Goal: Find specific page/section: Find specific page/section

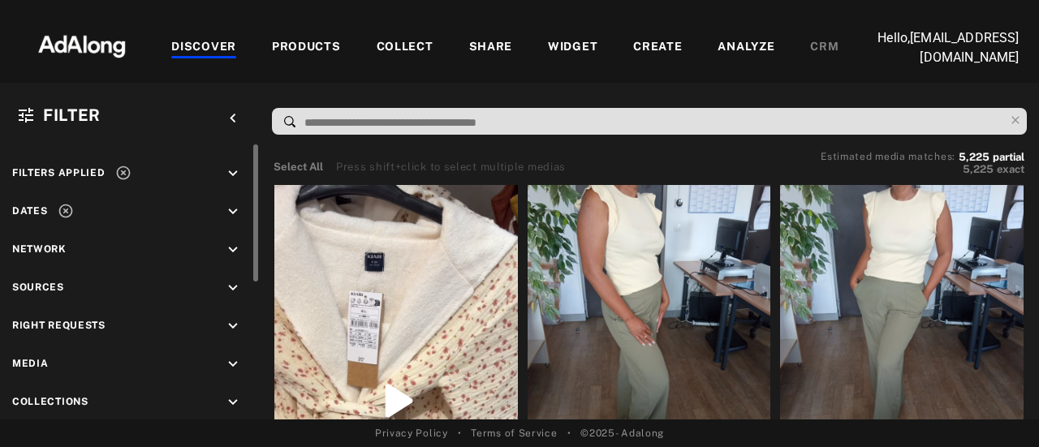
click at [229, 249] on icon "keyboard_arrow_down" at bounding box center [233, 250] width 18 height 18
click at [29, 287] on icon at bounding box center [30, 289] width 12 height 12
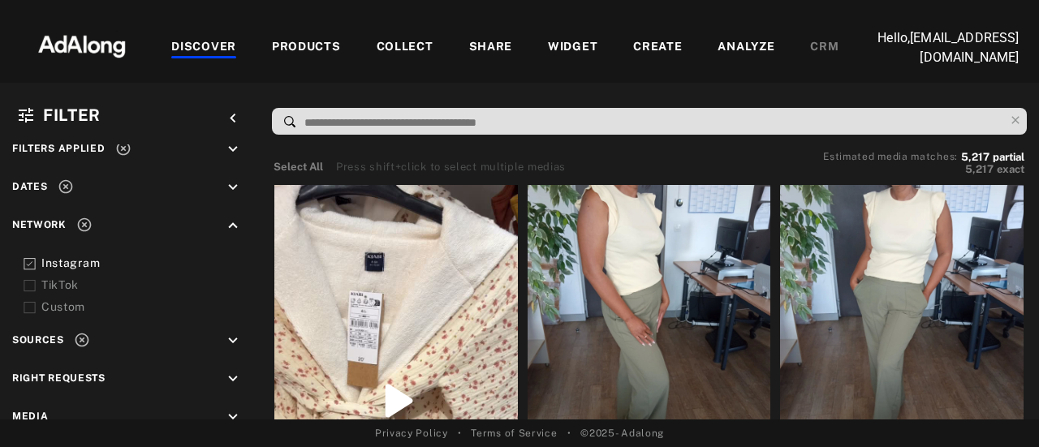
click at [31, 269] on icon at bounding box center [30, 264] width 12 height 12
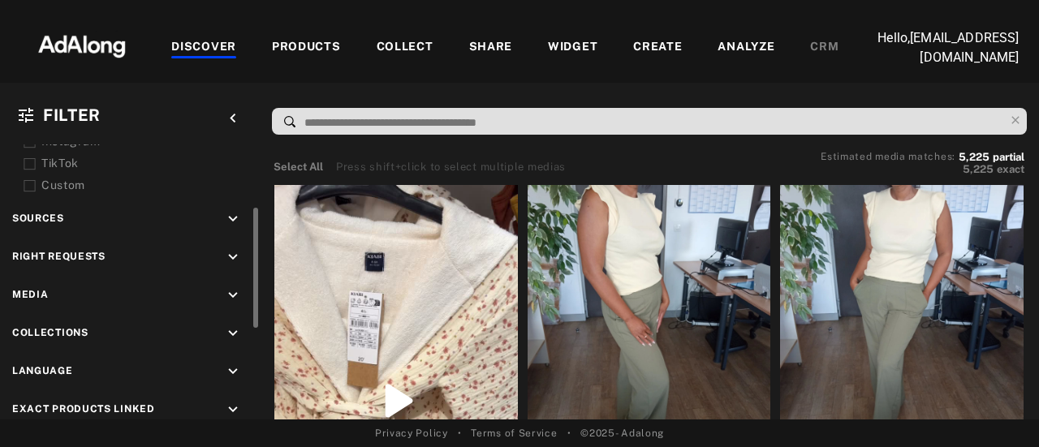
scroll to position [73, 0]
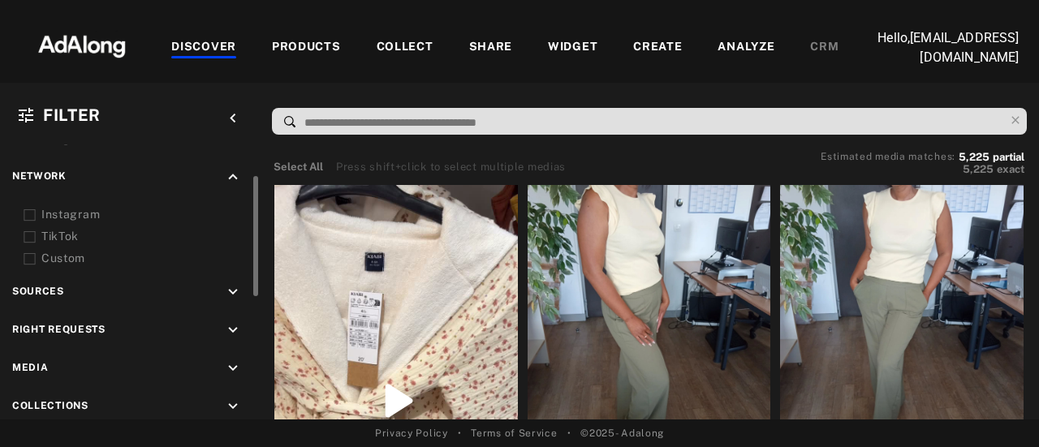
click at [227, 322] on icon "keyboard_arrow_down" at bounding box center [233, 331] width 18 height 18
click at [34, 365] on icon at bounding box center [30, 369] width 12 height 12
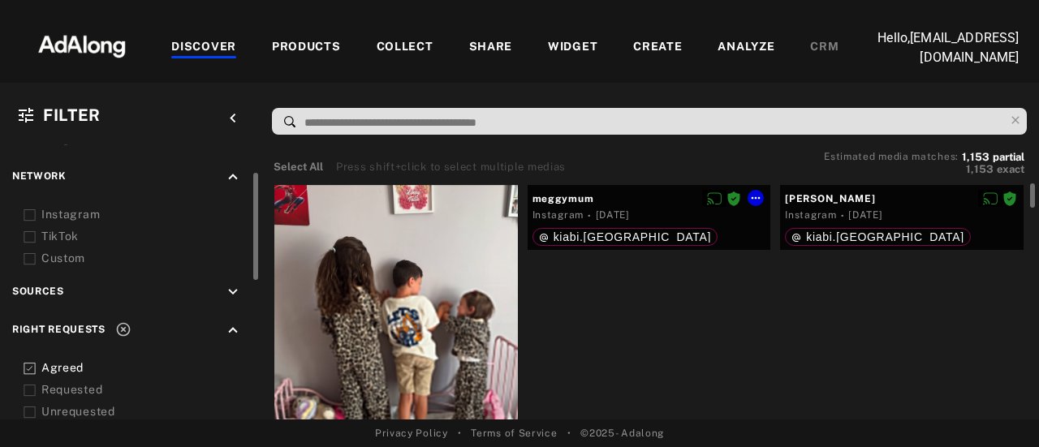
scroll to position [81, 0]
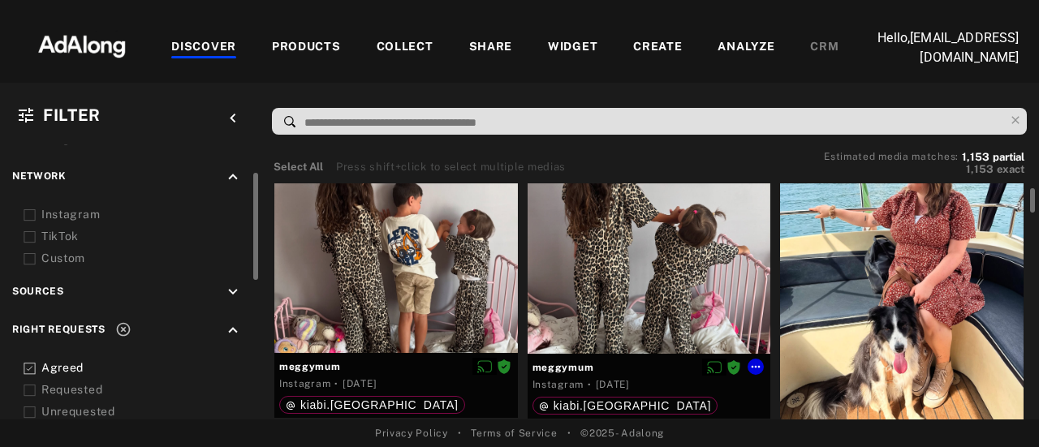
click at [645, 267] on div at bounding box center [650, 229] width 244 height 250
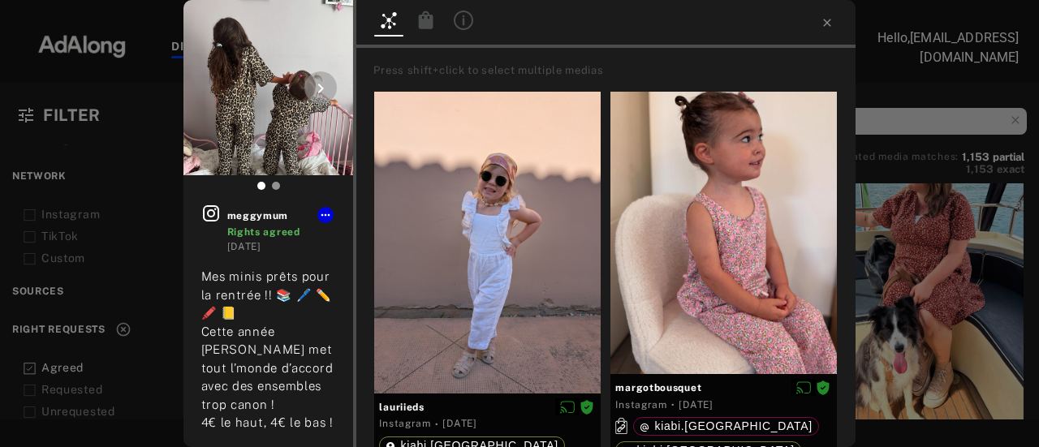
click at [253, 131] on img at bounding box center [269, 87] width 171 height 175
click at [309, 88] on div at bounding box center [321, 87] width 32 height 32
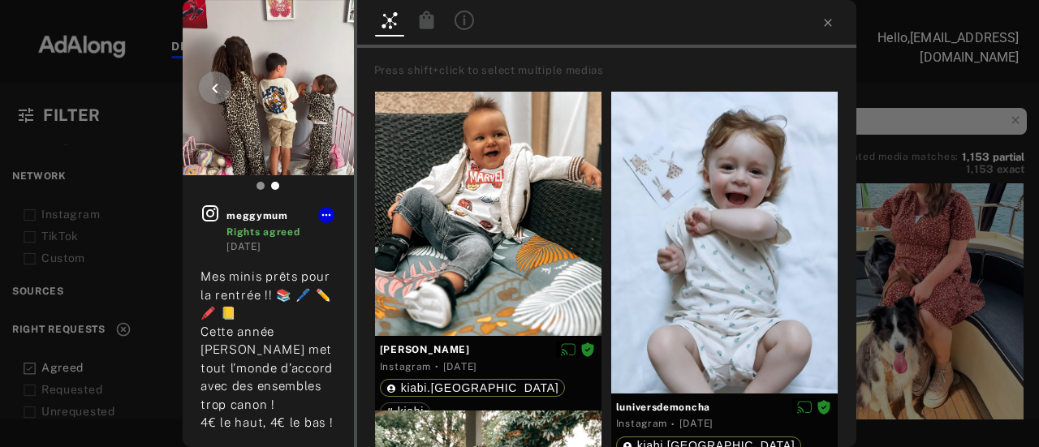
click at [221, 88] on icon at bounding box center [214, 88] width 19 height 19
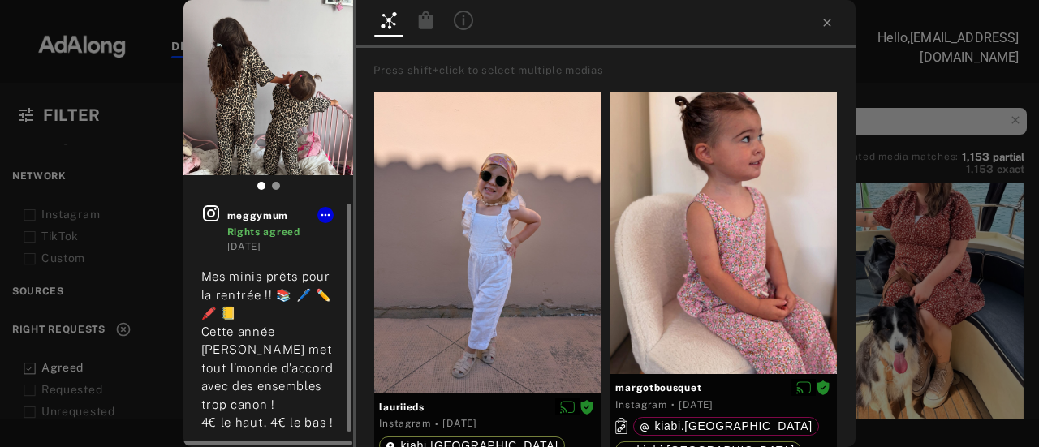
click at [214, 210] on icon at bounding box center [211, 213] width 16 height 16
